Goal: Transaction & Acquisition: Purchase product/service

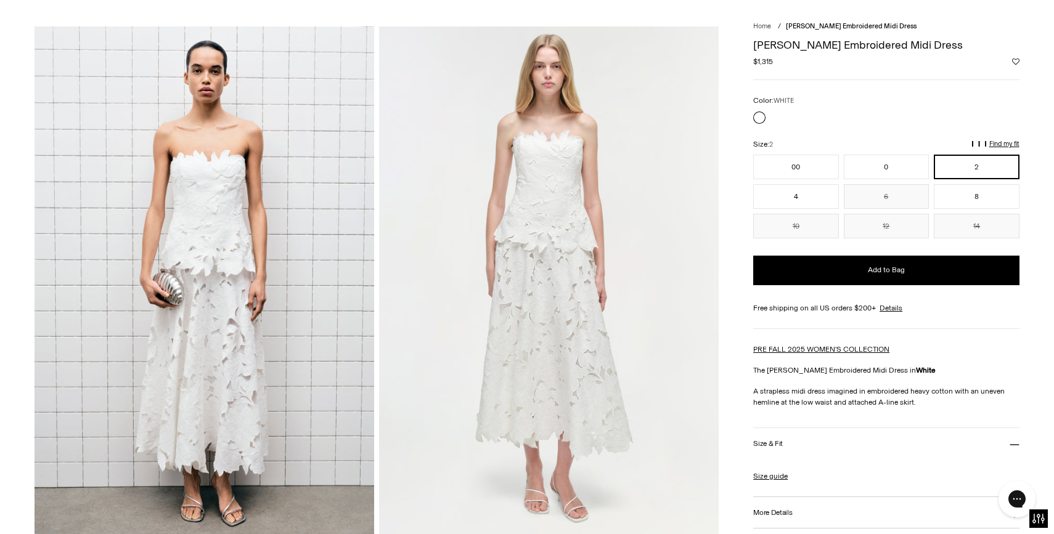
scroll to position [63, 0]
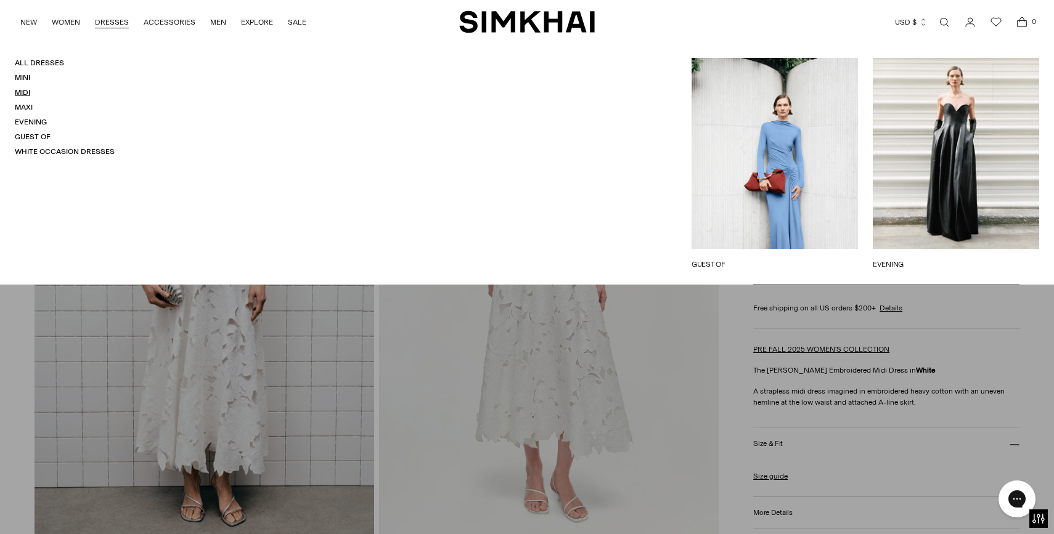
click at [22, 90] on link "Midi" at bounding box center [22, 92] width 15 height 9
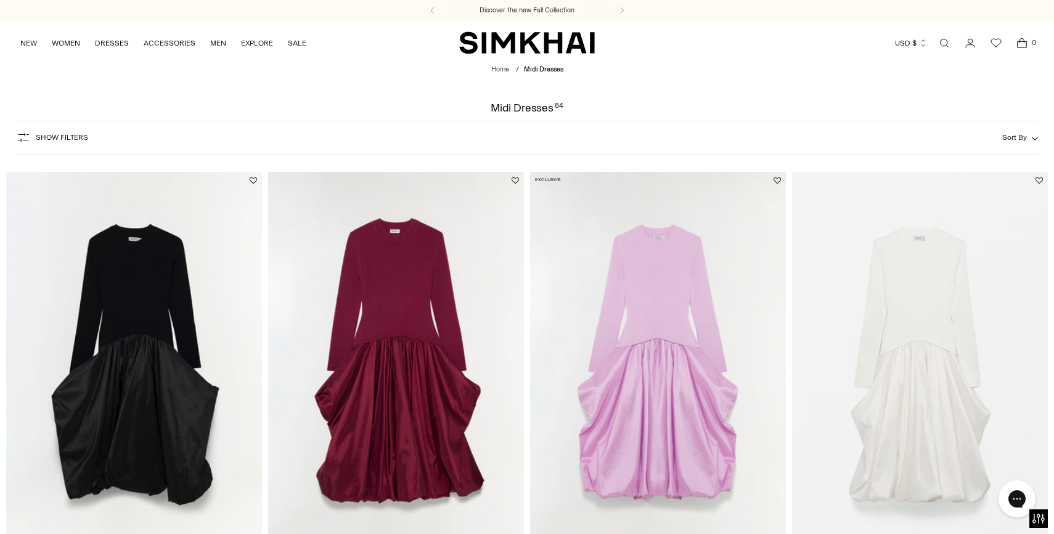
scroll to position [43, 0]
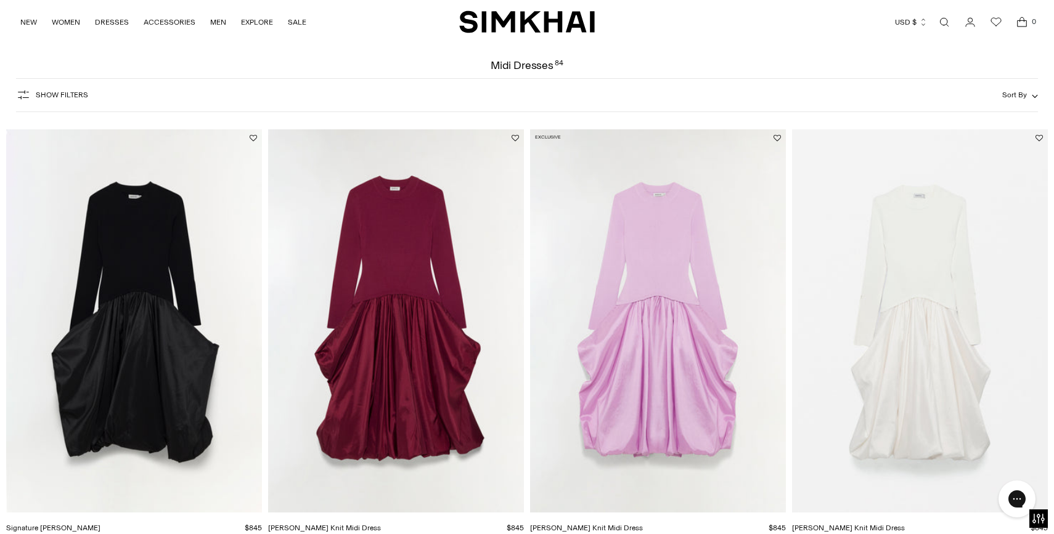
click at [57, 97] on span "Show Filters" at bounding box center [62, 95] width 52 height 9
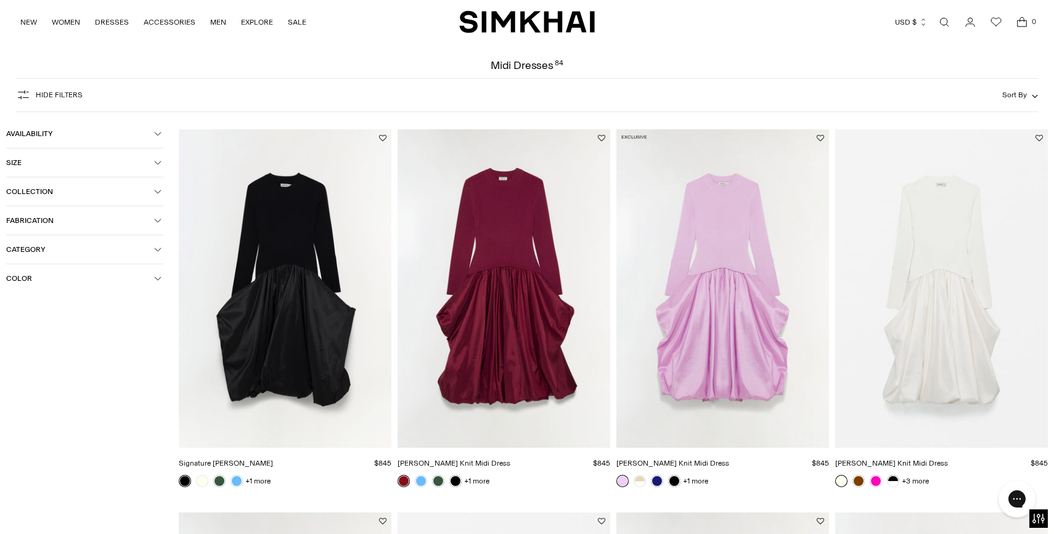
click at [40, 281] on span "Color" at bounding box center [80, 278] width 148 height 9
click at [32, 444] on span "White" at bounding box center [35, 443] width 26 height 11
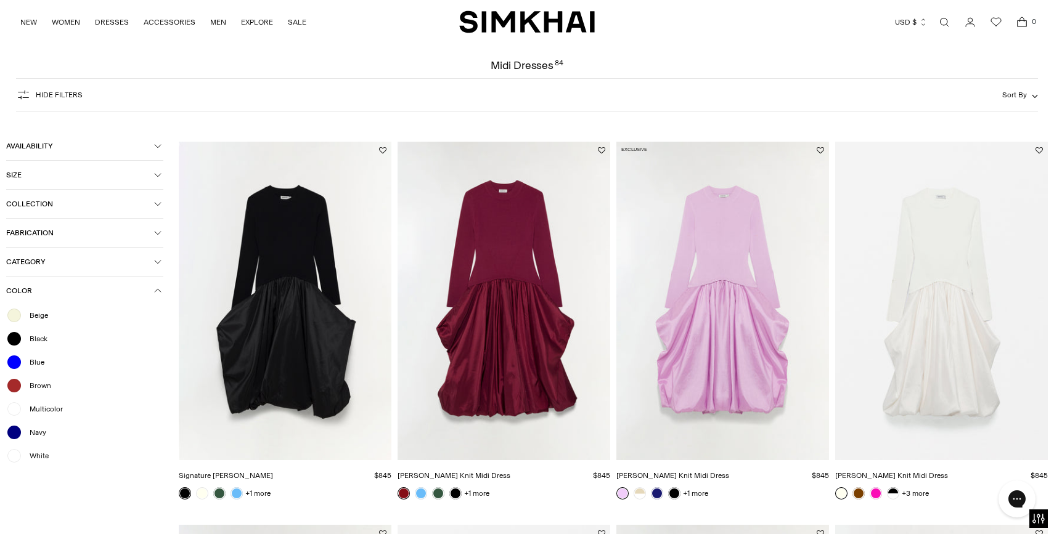
scroll to position [248, 0]
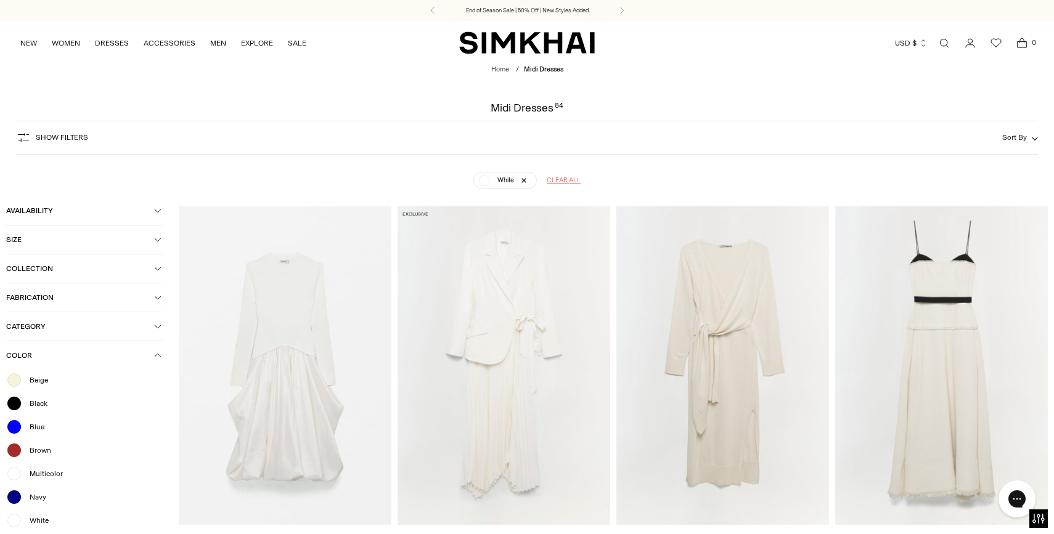
click at [558, 180] on span "Clear all" at bounding box center [563, 181] width 34 height 10
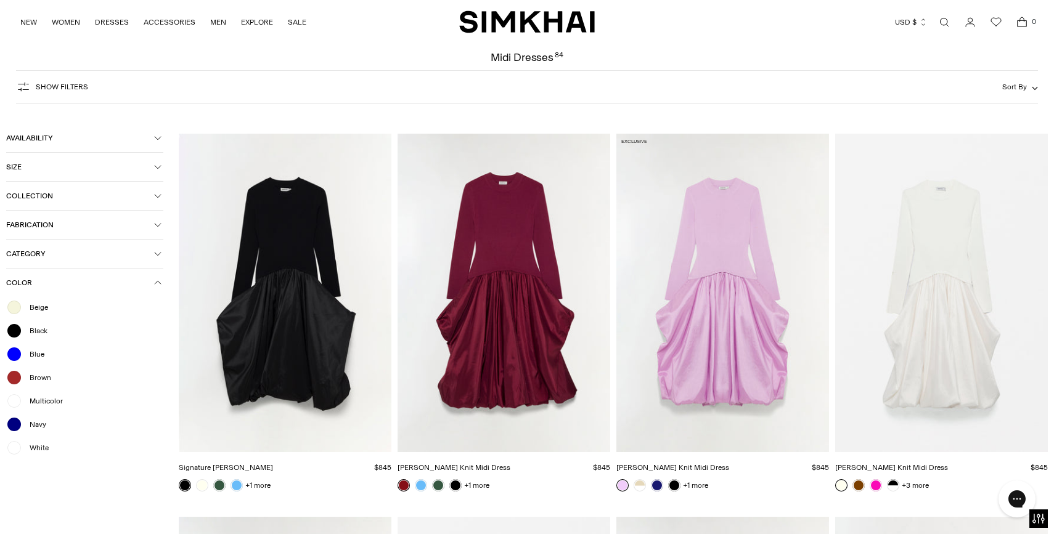
scroll to position [35, 0]
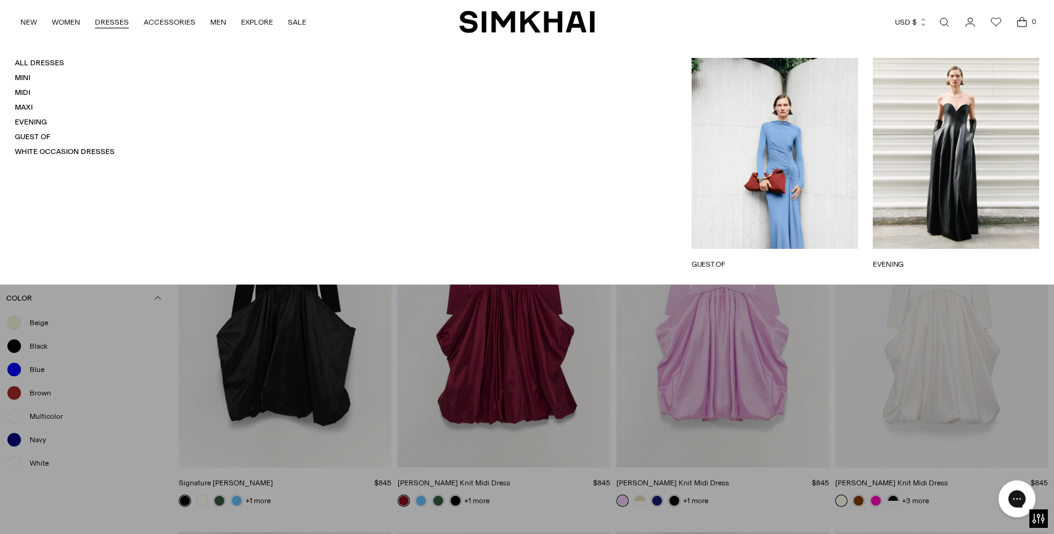
click at [111, 28] on link "DRESSES" at bounding box center [112, 22] width 34 height 27
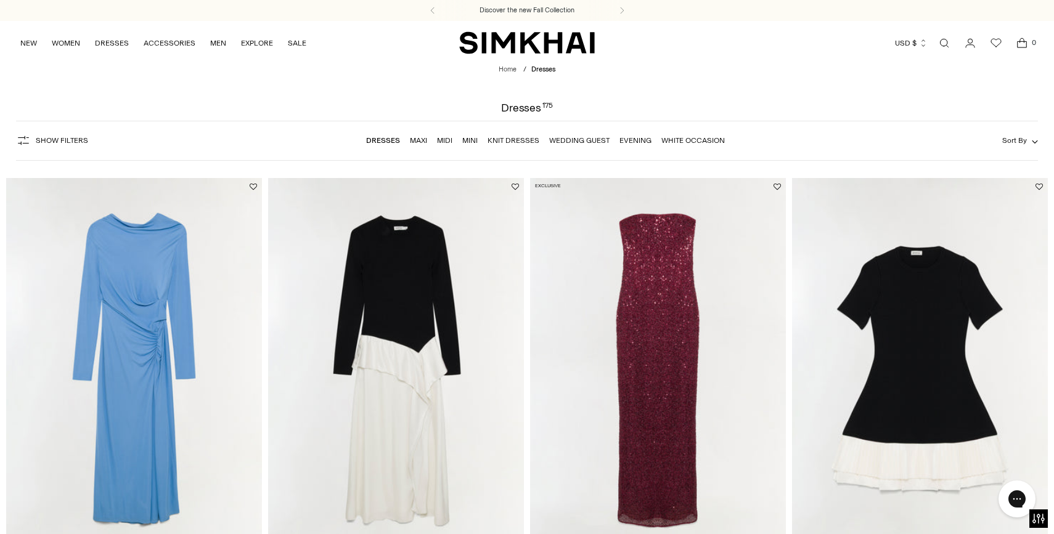
click at [60, 139] on span "Show Filters" at bounding box center [62, 140] width 52 height 9
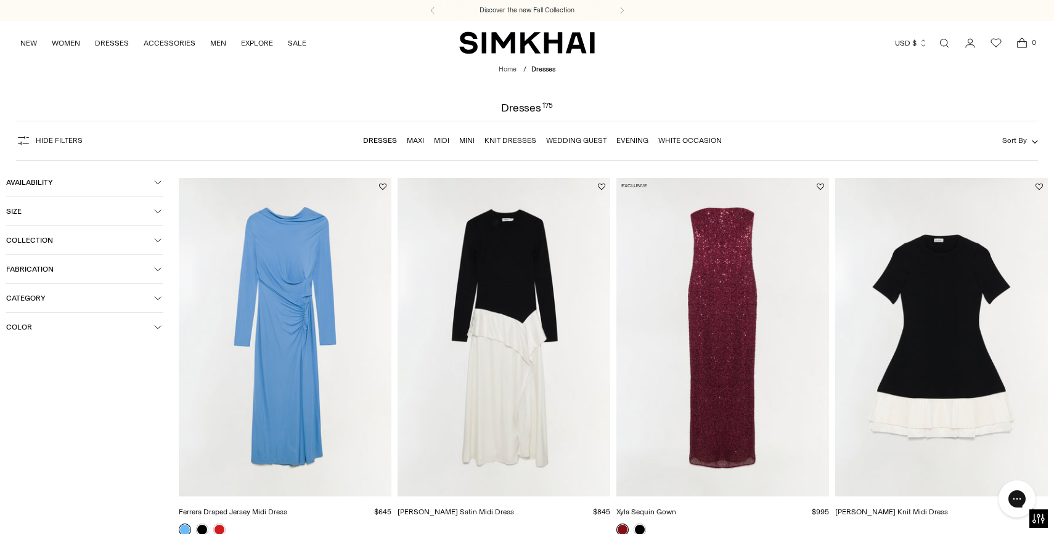
click at [46, 330] on span "Color" at bounding box center [80, 327] width 148 height 9
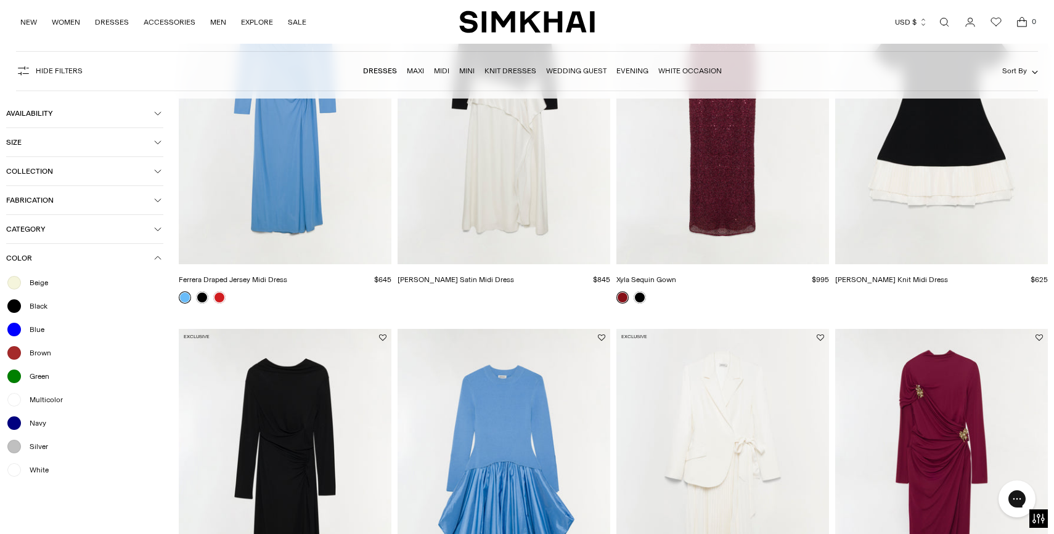
click at [33, 476] on span "White" at bounding box center [35, 470] width 26 height 11
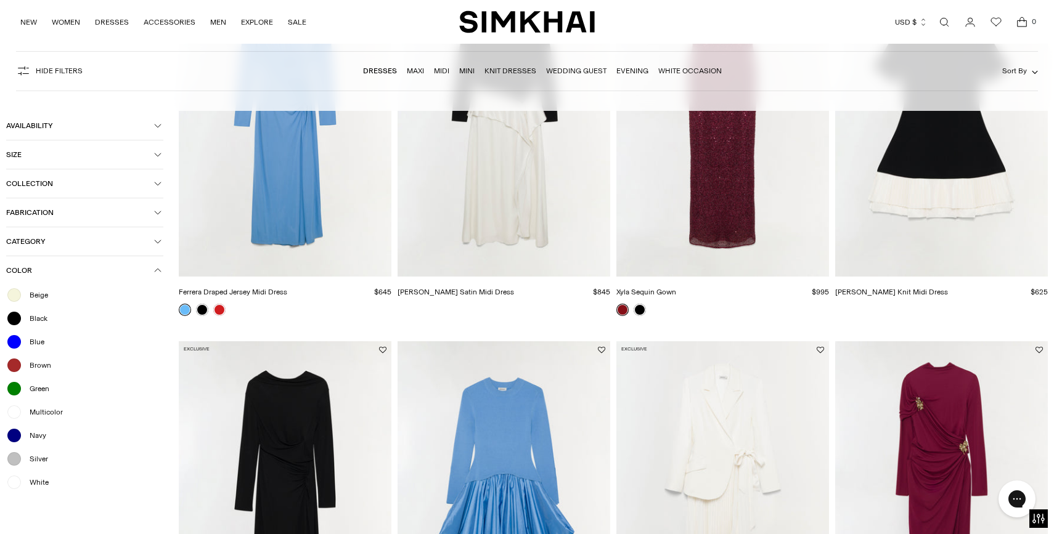
scroll to position [245, 0]
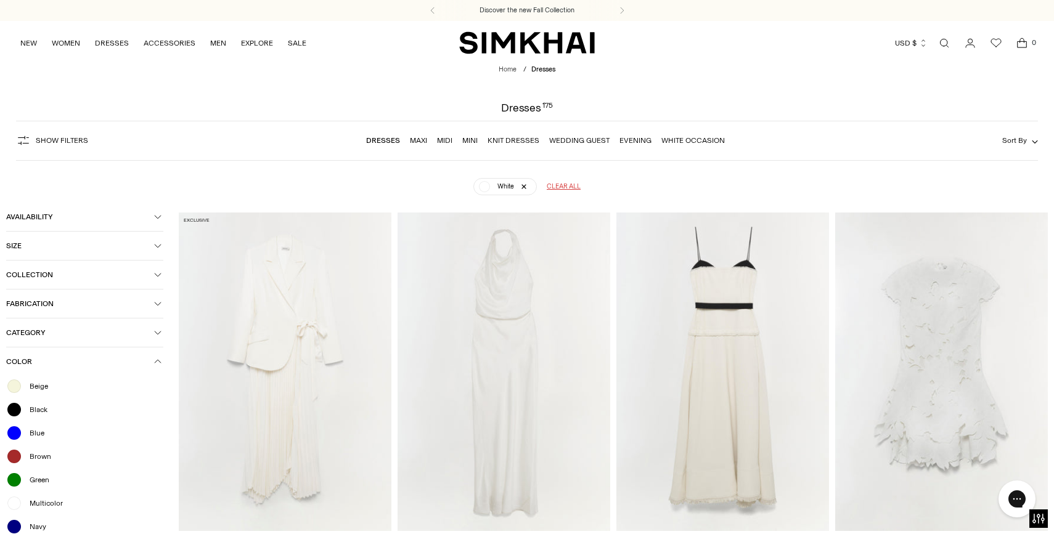
click at [696, 134] on nav "Dresses Maxi Midi Mini Knit Dresses Wedding Guest Evening White Occasion" at bounding box center [545, 141] width 359 height 26
click at [692, 139] on link "White Occasion" at bounding box center [692, 140] width 63 height 9
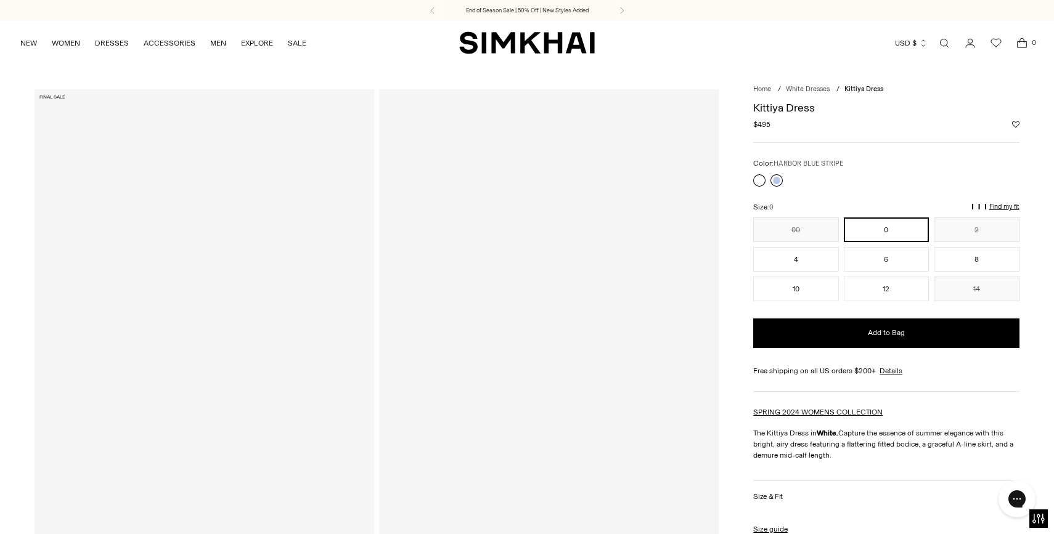
click at [779, 179] on link at bounding box center [776, 180] width 12 height 12
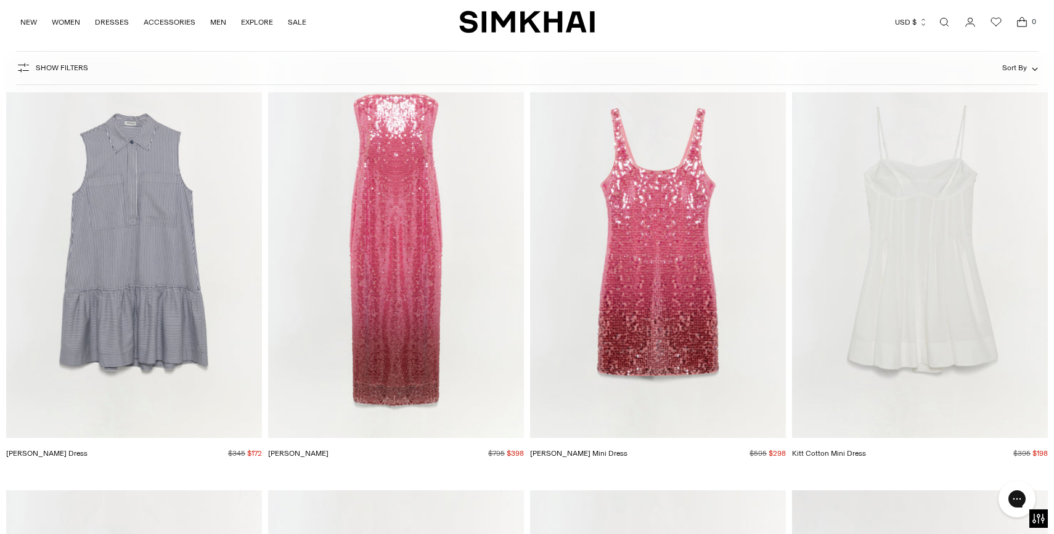
scroll to position [3317, 0]
